Goal: Transaction & Acquisition: Subscribe to service/newsletter

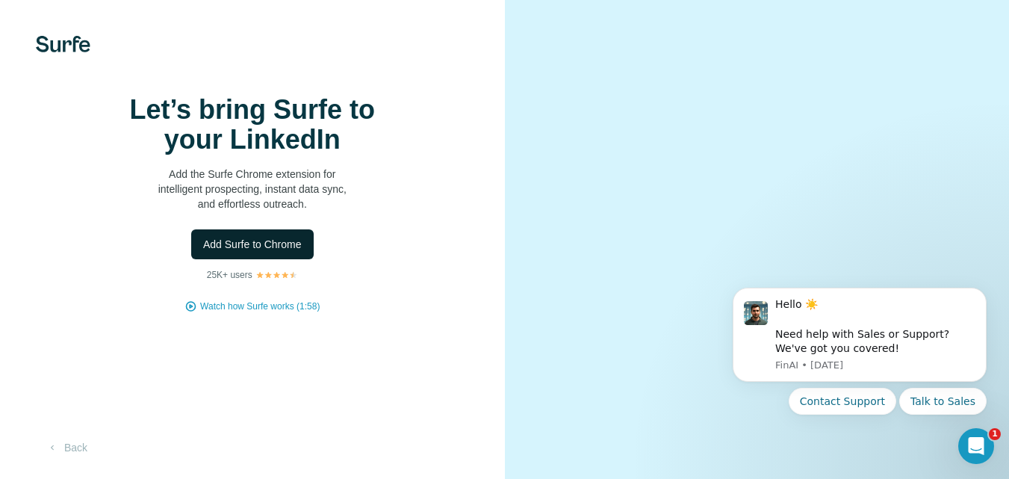
click at [298, 252] on span "Add Surfe to Chrome" at bounding box center [252, 244] width 99 height 15
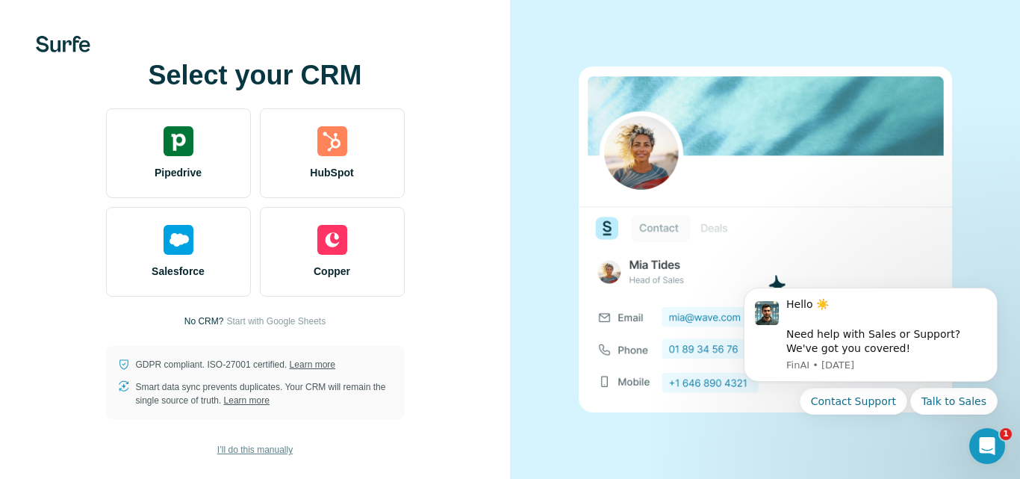
click at [278, 449] on span "I’ll do this manually" at bounding box center [254, 449] width 75 height 13
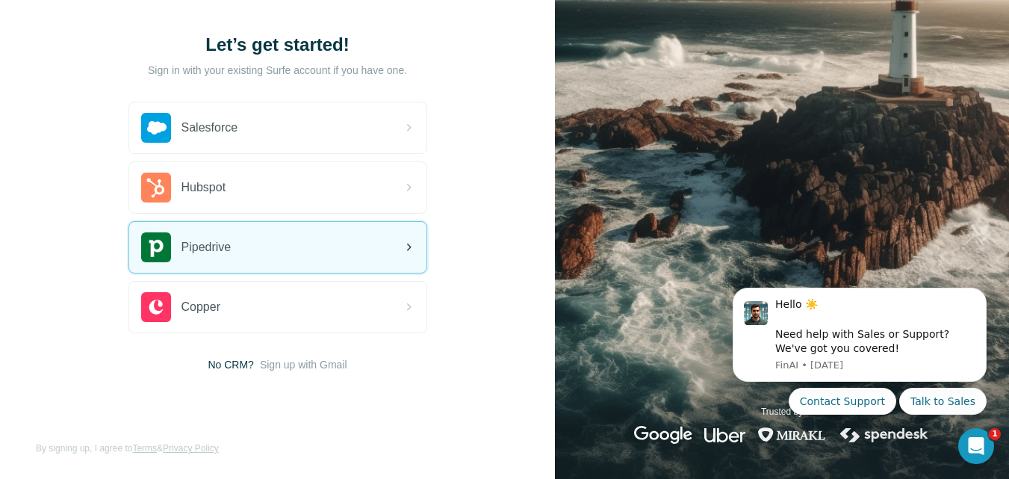
scroll to position [75, 0]
click at [984, 292] on icon "Dismiss notification" at bounding box center [982, 292] width 8 height 8
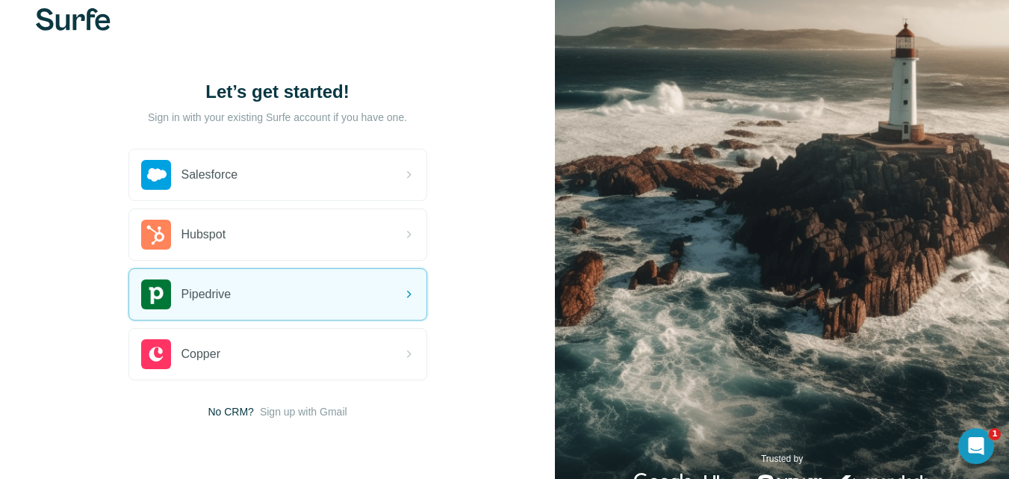
scroll to position [0, 0]
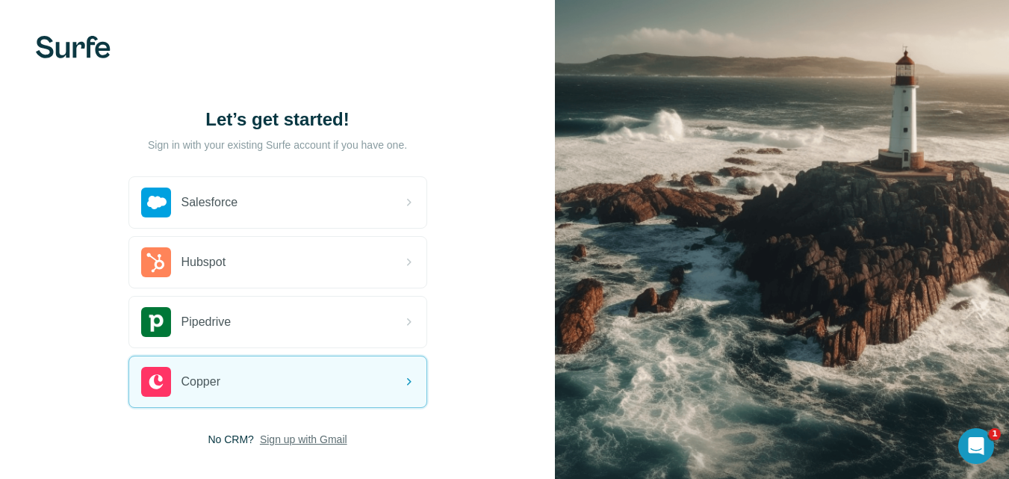
click at [282, 441] on span "Sign up with Gmail" at bounding box center [303, 439] width 87 height 15
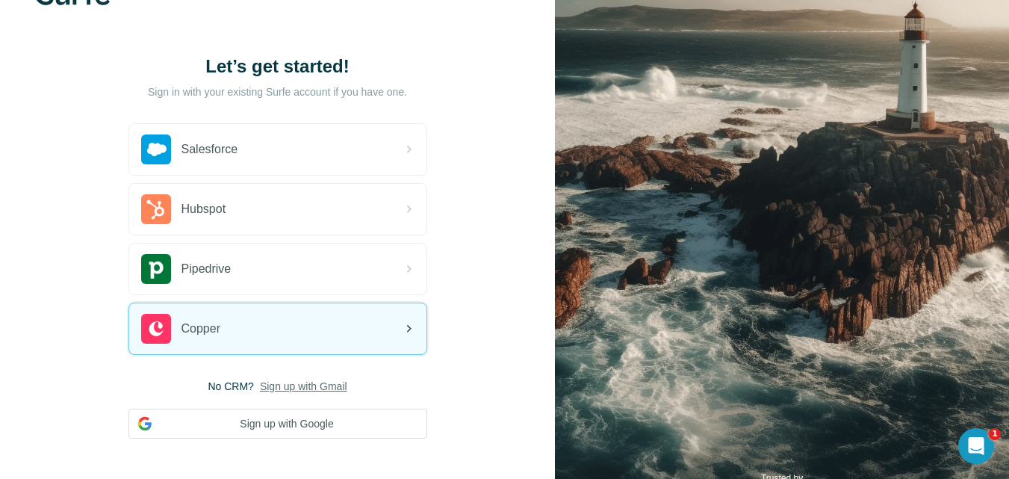
scroll to position [120, 0]
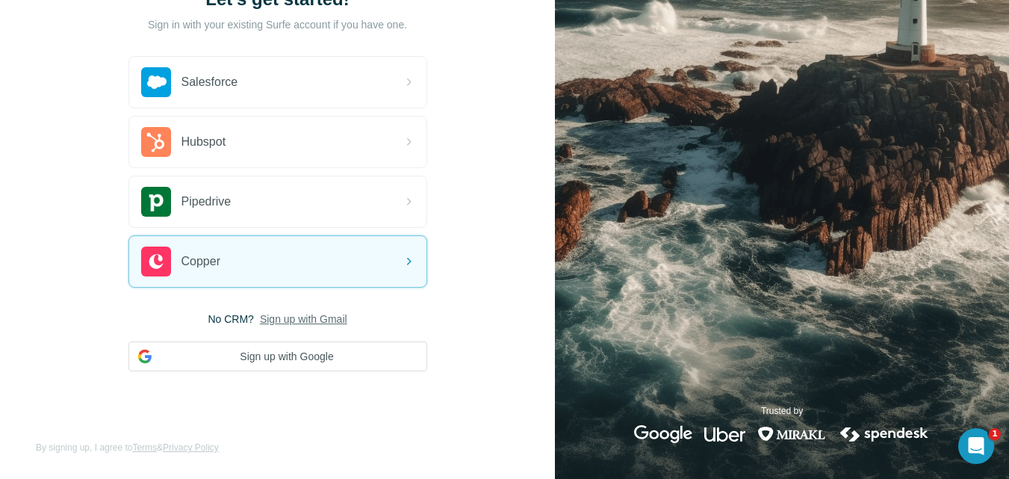
click at [338, 373] on div "Let’s get started! Sign in with your existing Surfe account if you have one. Sa…" at bounding box center [277, 179] width 555 height 599
click at [323, 365] on button "Sign up with Google" at bounding box center [277, 356] width 299 height 30
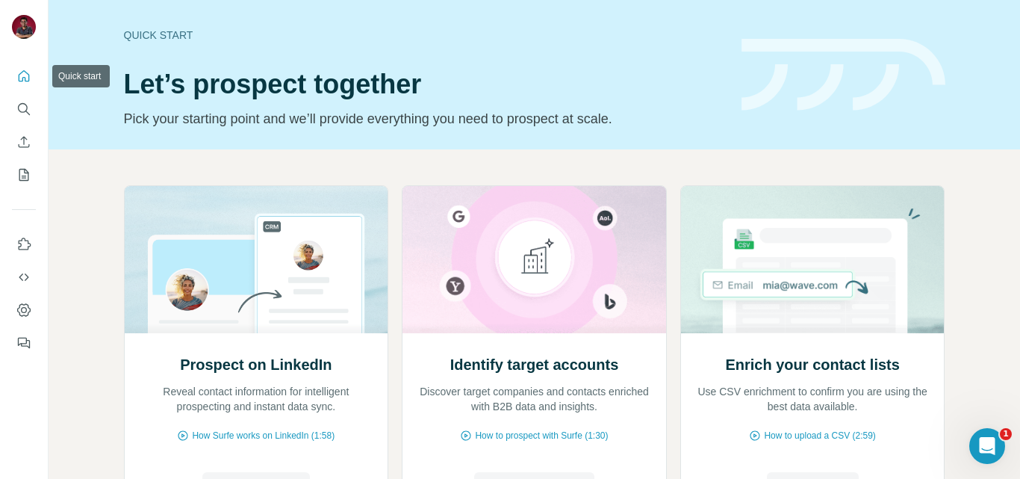
click at [20, 81] on icon "Quick start" at bounding box center [24, 75] width 11 height 11
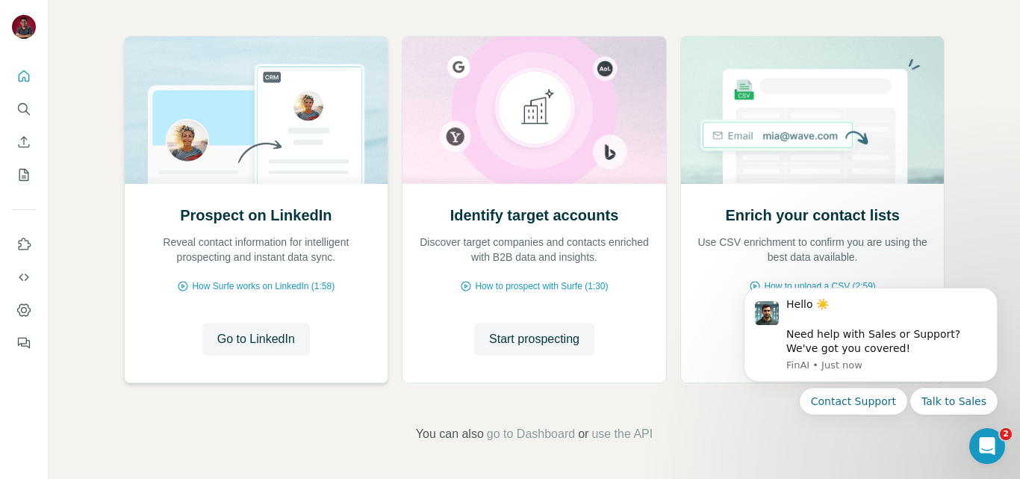
scroll to position [75, 0]
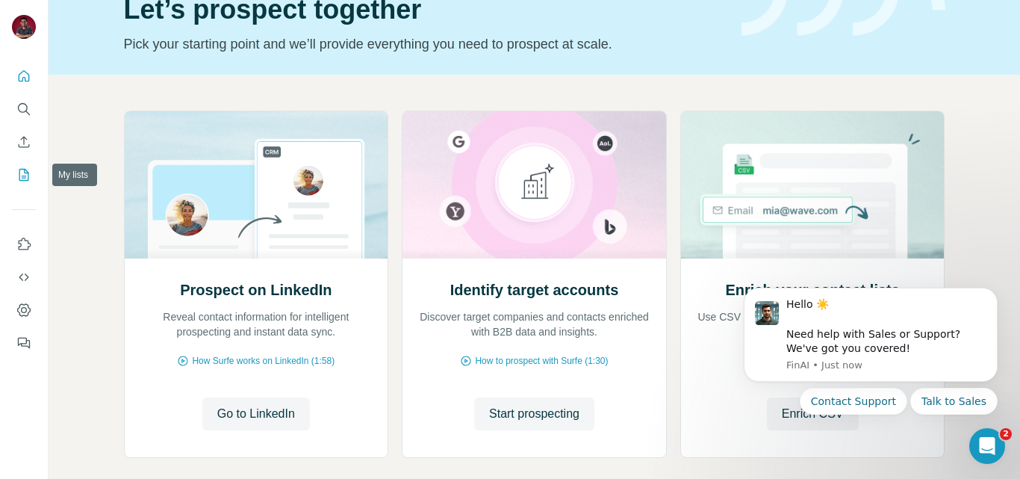
click at [23, 173] on icon "My lists" at bounding box center [23, 174] width 15 height 15
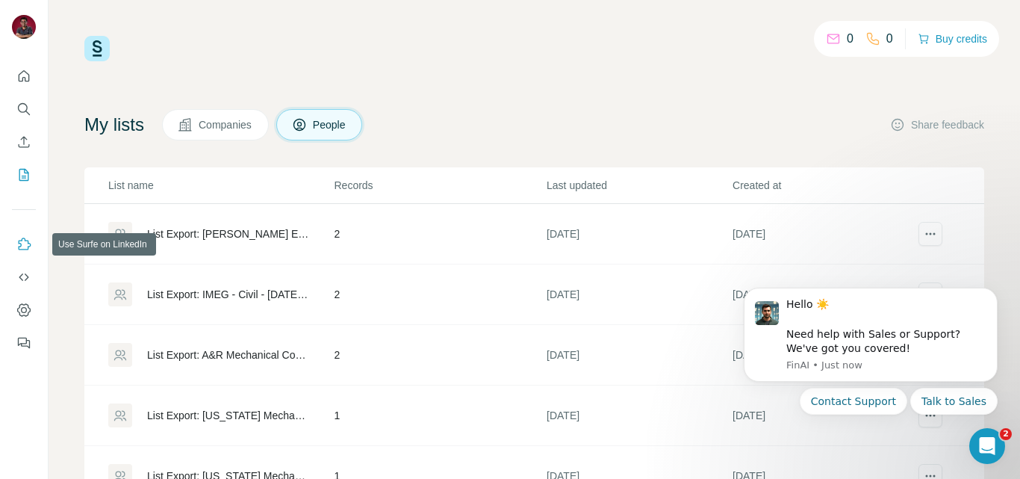
click at [22, 246] on icon "Use Surfe on LinkedIn" at bounding box center [23, 244] width 15 height 15
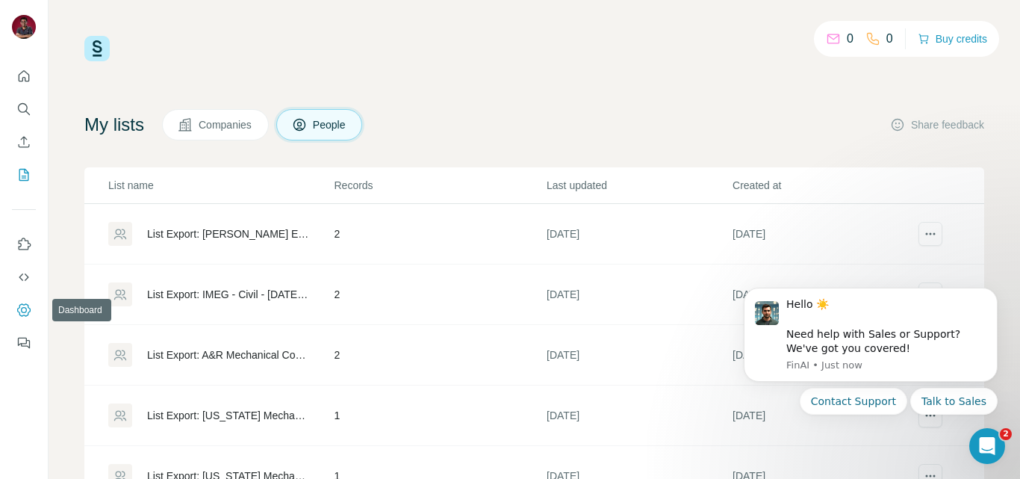
click at [21, 310] on icon "Dashboard" at bounding box center [23, 309] width 15 height 15
click at [496, 93] on div "0 0 Buy credits My lists Companies People Share feedback List name Records Last…" at bounding box center [534, 303] width 900 height 535
